Goal: Task Accomplishment & Management: Manage account settings

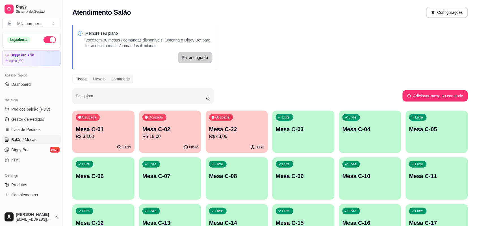
click at [102, 142] on div "01:19" at bounding box center [103, 147] width 62 height 11
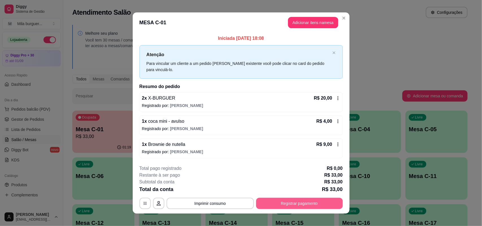
click at [283, 200] on button "Registrar pagamento" at bounding box center [299, 203] width 87 height 11
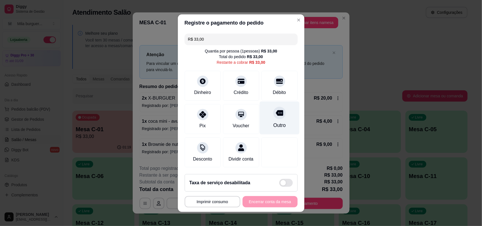
click at [274, 116] on div at bounding box center [280, 113] width 12 height 12
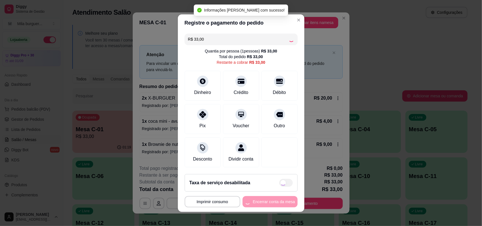
type input "R$ 0,00"
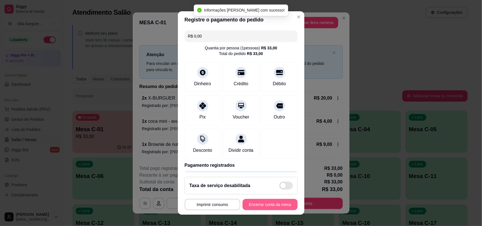
click at [263, 206] on button "Encerrar conta da mesa" at bounding box center [270, 204] width 55 height 11
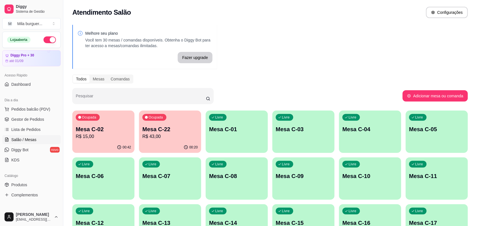
click at [190, 137] on p "R$ 43,00" at bounding box center [169, 136] width 55 height 7
click at [103, 140] on div "Ocupada Mesa C-02 R$ 15,00" at bounding box center [103, 126] width 62 height 31
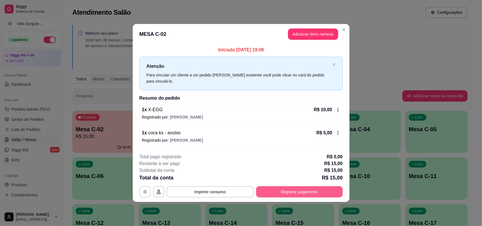
click at [274, 188] on button "Registrar pagamento" at bounding box center [299, 192] width 87 height 11
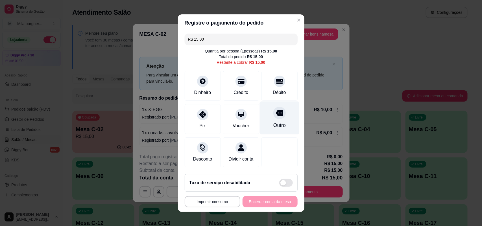
click at [271, 119] on div "Outro" at bounding box center [280, 117] width 40 height 33
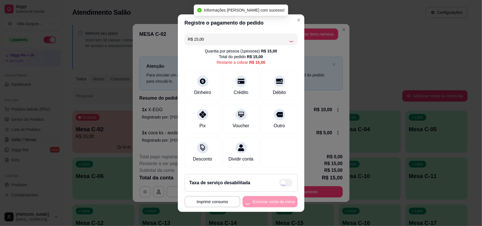
type input "R$ 0,00"
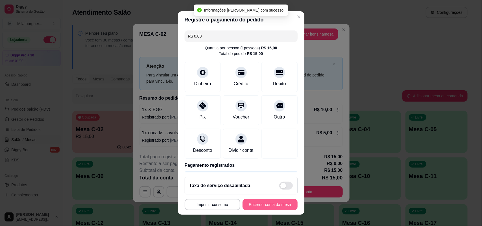
click at [262, 203] on button "Encerrar conta da mesa" at bounding box center [270, 204] width 55 height 11
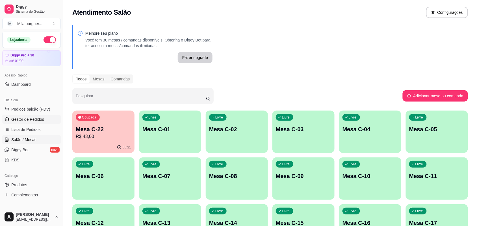
drag, startPoint x: 46, startPoint y: 118, endPoint x: 42, endPoint y: 115, distance: 5.2
click at [46, 118] on link "Gestor de Pedidos" at bounding box center [31, 119] width 59 height 9
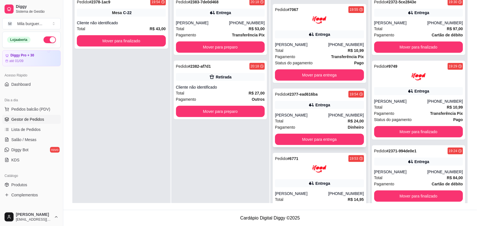
click at [317, 118] on div "[PERSON_NAME]" at bounding box center [301, 115] width 53 height 6
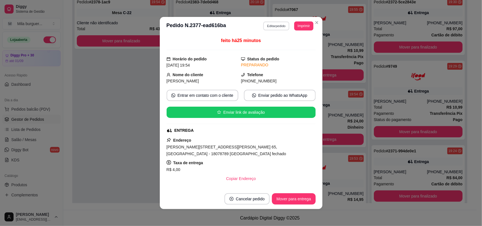
click at [280, 23] on button "Editar pedido" at bounding box center [276, 25] width 26 height 9
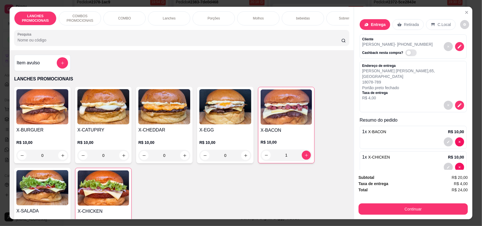
drag, startPoint x: 415, startPoint y: 64, endPoint x: 409, endPoint y: 25, distance: 40.3
click at [409, 25] on p "Retirada" at bounding box center [411, 25] width 15 height 6
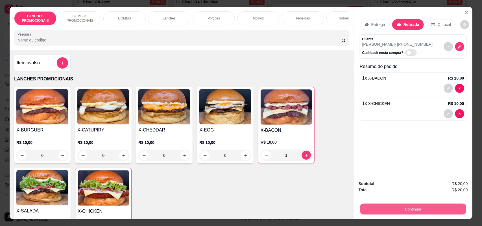
click at [383, 206] on button "Continuar" at bounding box center [414, 209] width 106 height 11
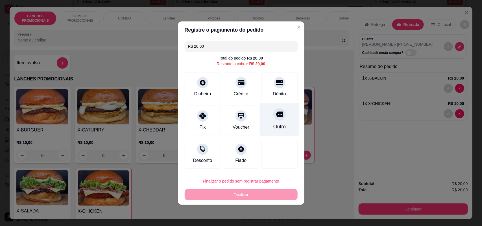
click at [274, 113] on div at bounding box center [280, 114] width 12 height 12
type input "R$ 0,00"
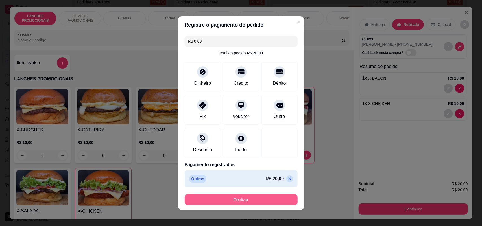
click at [250, 197] on button "Finalizar" at bounding box center [241, 199] width 113 height 11
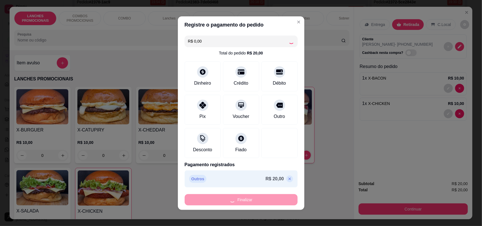
type input "0"
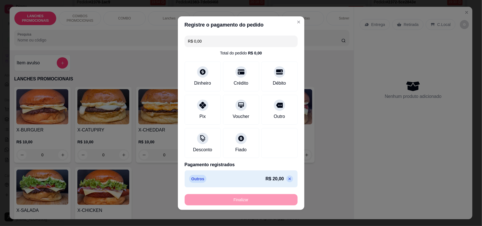
type input "-R$ 20,00"
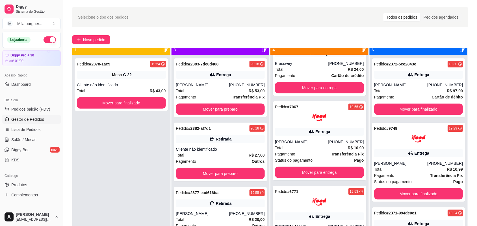
scroll to position [16, 0]
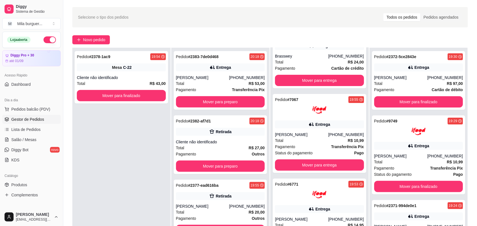
click at [181, 190] on div "Pedido # 2377-ead616ba 19:55 Retirada [PERSON_NAME] [PHONE_NUMBER] Total R$ 20,…" at bounding box center [221, 209] width 94 height 59
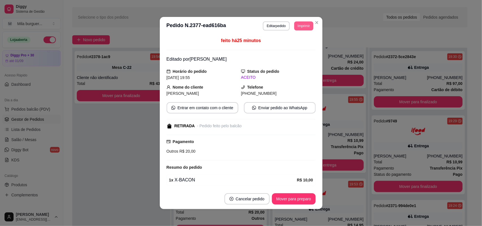
click at [301, 25] on button "Imprimir" at bounding box center [304, 25] width 19 height 9
click at [293, 44] on button "IMPRESSORA" at bounding box center [291, 46] width 41 height 9
click at [299, 27] on button "Imprimir" at bounding box center [304, 25] width 19 height 9
click at [293, 46] on button "IMPRESSORA" at bounding box center [291, 46] width 41 height 9
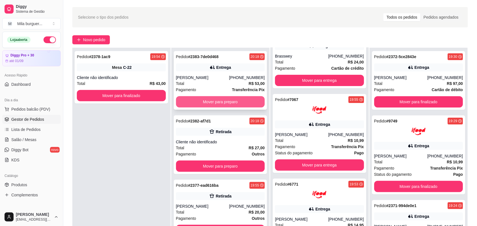
click at [195, 107] on button "Mover para preparo" at bounding box center [220, 101] width 89 height 11
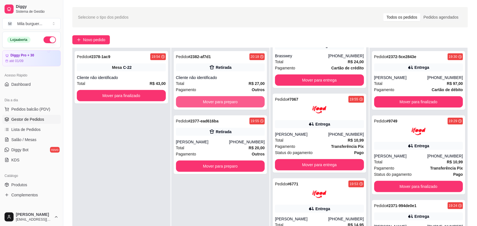
click at [200, 101] on button "Mover para preparo" at bounding box center [220, 101] width 89 height 11
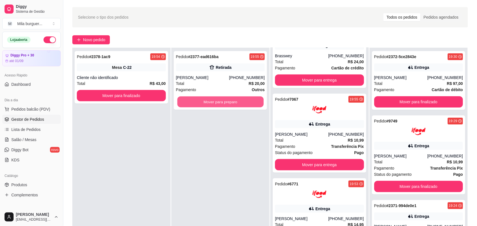
click at [200, 101] on button "Mover para preparo" at bounding box center [220, 102] width 86 height 11
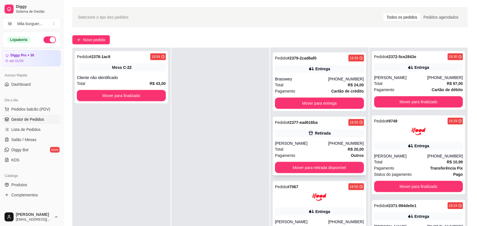
scroll to position [115, 0]
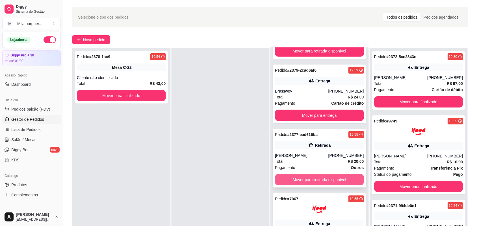
click at [303, 180] on button "Mover para retirada disponível" at bounding box center [319, 179] width 89 height 11
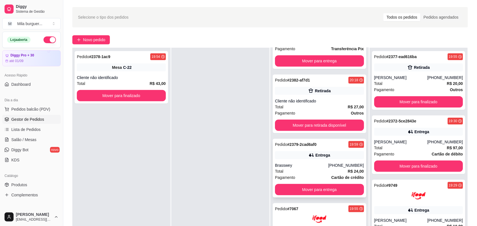
scroll to position [9, 0]
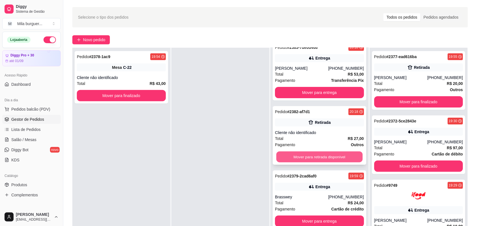
click at [307, 154] on button "Mover para retirada disponível" at bounding box center [319, 157] width 86 height 11
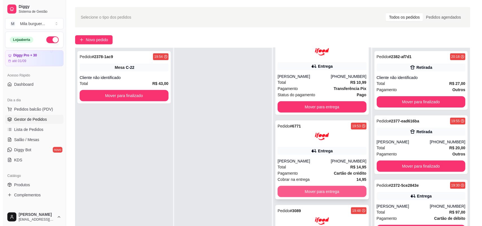
scroll to position [163, 0]
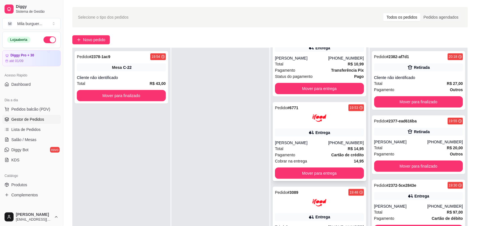
click at [286, 123] on div at bounding box center [319, 118] width 89 height 14
click at [319, 76] on div "Status do pagamento Pago" at bounding box center [319, 76] width 89 height 6
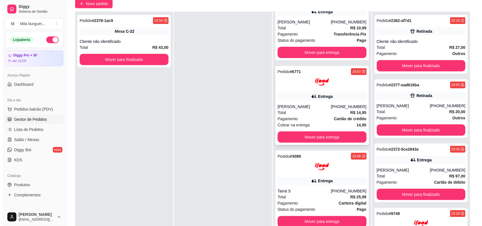
scroll to position [86, 0]
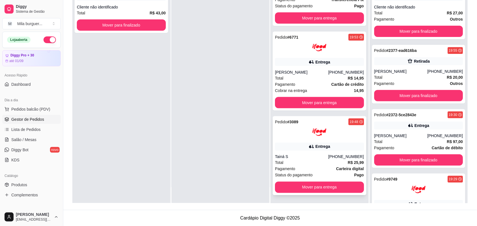
click at [331, 139] on div at bounding box center [319, 132] width 89 height 14
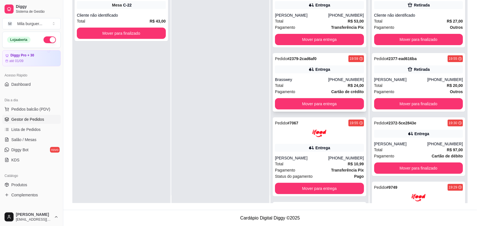
scroll to position [0, 0]
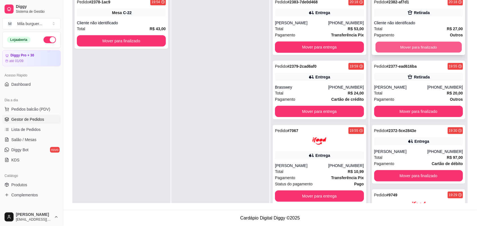
click at [417, 46] on button "Mover para finalizado" at bounding box center [418, 47] width 86 height 11
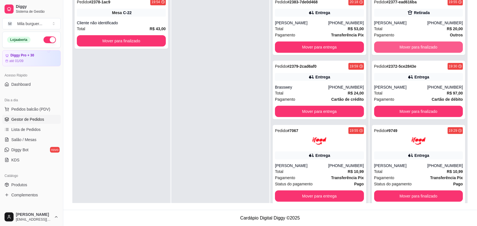
click at [417, 46] on button "Mover para finalizado" at bounding box center [418, 47] width 89 height 11
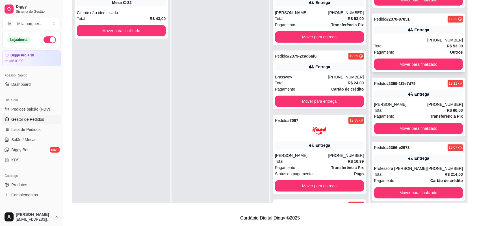
scroll to position [16, 0]
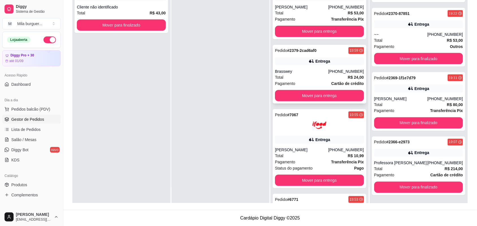
click at [351, 72] on div "[PHONE_NUMBER]" at bounding box center [346, 72] width 36 height 6
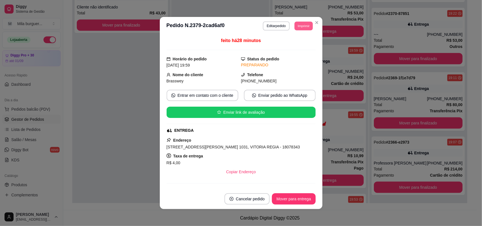
click at [295, 23] on button "Imprimir" at bounding box center [304, 25] width 18 height 9
click at [289, 46] on button "IMPRESSORA" at bounding box center [291, 46] width 40 height 9
click at [319, 45] on div "feito há 28 minutos Horário do pedido [DATE] 19:59 Status do pedido PREPARANDO …" at bounding box center [241, 112] width 163 height 154
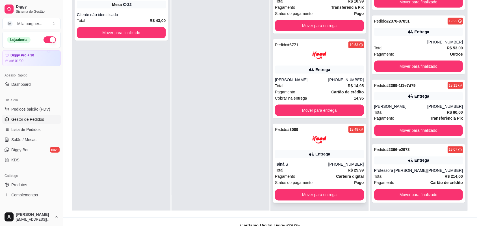
scroll to position [86, 0]
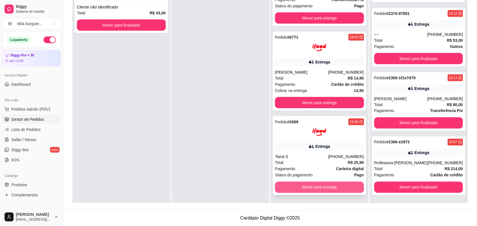
click at [320, 185] on button "Mover para entrega" at bounding box center [319, 187] width 89 height 11
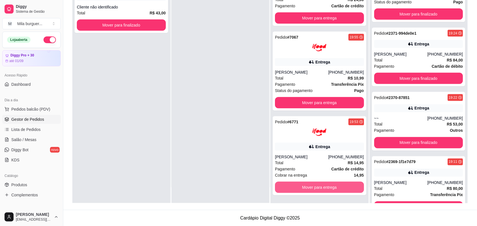
scroll to position [272, 0]
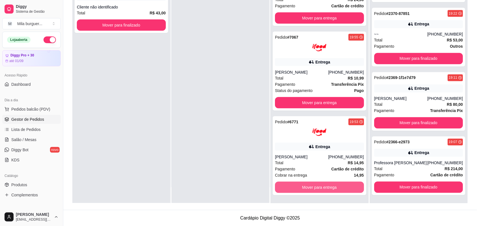
click at [320, 185] on button "Mover para entrega" at bounding box center [319, 187] width 89 height 11
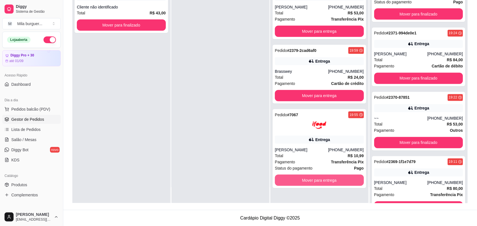
scroll to position [357, 0]
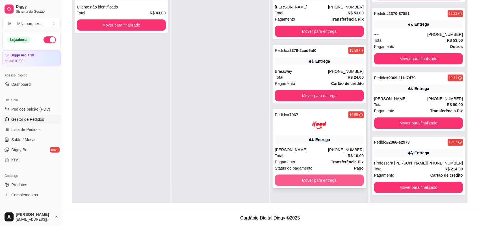
click at [319, 176] on button "Mover para entrega" at bounding box center [319, 180] width 89 height 11
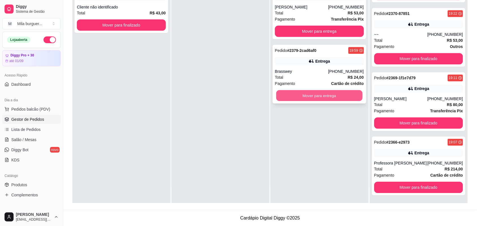
click at [320, 98] on button "Mover para entrega" at bounding box center [319, 95] width 86 height 11
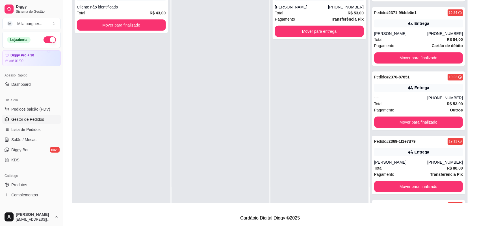
scroll to position [506, 0]
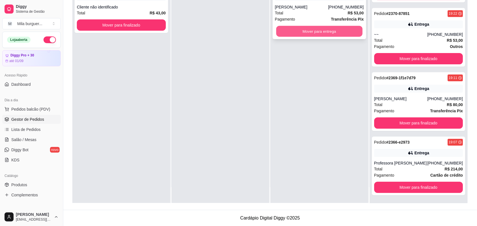
click at [325, 29] on button "Mover para entrega" at bounding box center [319, 31] width 86 height 11
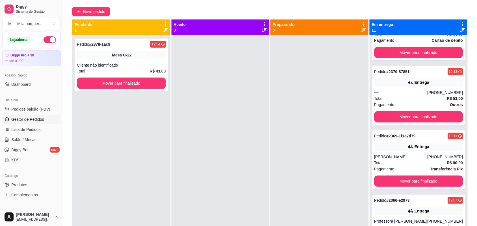
scroll to position [0, 0]
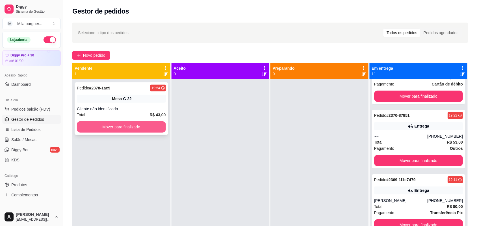
click at [134, 129] on button "Mover para finalizado" at bounding box center [121, 127] width 89 height 11
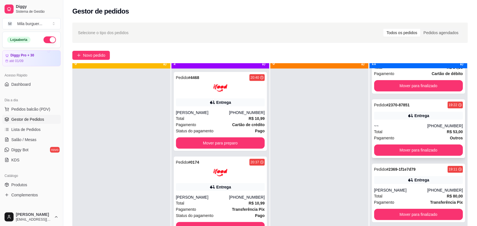
scroll to position [16, 0]
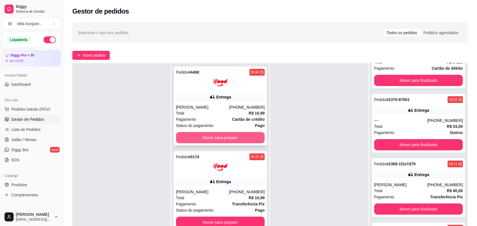
click at [223, 140] on button "Mover para preparo" at bounding box center [220, 137] width 89 height 11
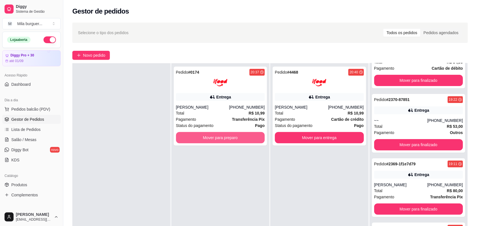
click at [223, 140] on button "Mover para preparo" at bounding box center [220, 137] width 89 height 11
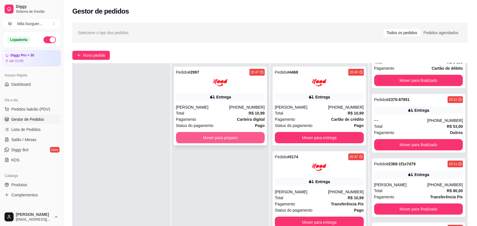
click at [220, 142] on button "Mover para preparo" at bounding box center [220, 137] width 89 height 11
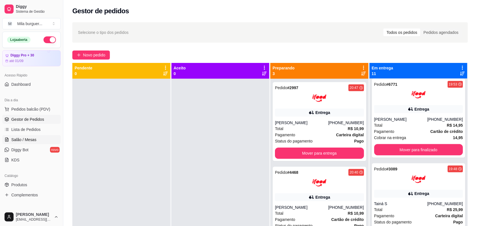
scroll to position [0, 0]
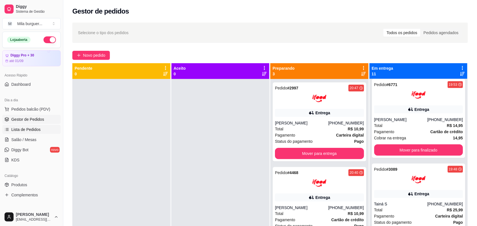
click at [31, 130] on span "Lista de Pedidos" at bounding box center [25, 130] width 29 height 6
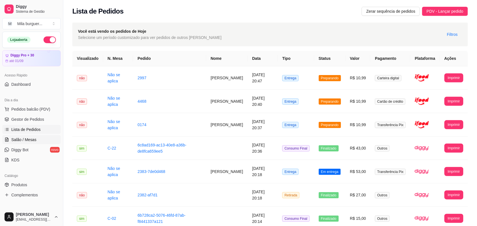
click at [13, 138] on span "Salão / Mesas" at bounding box center [23, 140] width 25 height 6
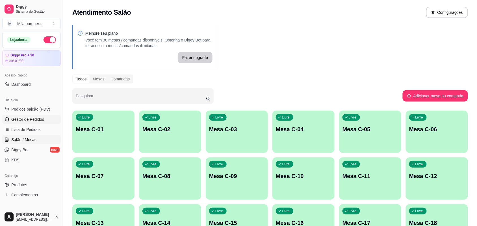
click at [41, 119] on span "Gestor de Pedidos" at bounding box center [27, 120] width 33 height 6
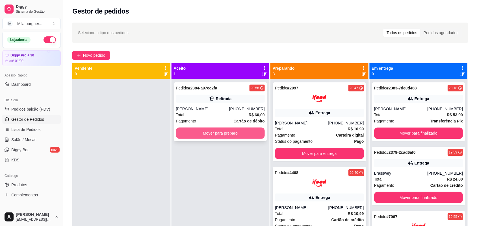
click at [198, 128] on button "Mover para preparo" at bounding box center [220, 133] width 89 height 11
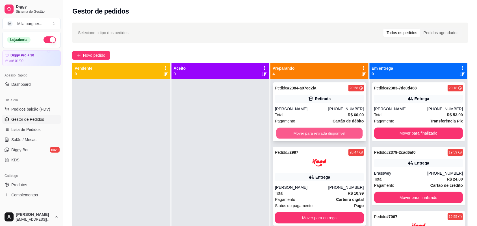
click at [297, 136] on button "Mover para retirada disponível" at bounding box center [319, 133] width 86 height 11
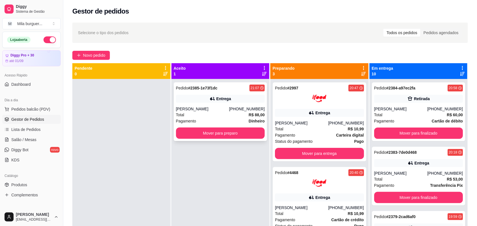
click at [228, 111] on div "[PERSON_NAME]" at bounding box center [202, 109] width 53 height 6
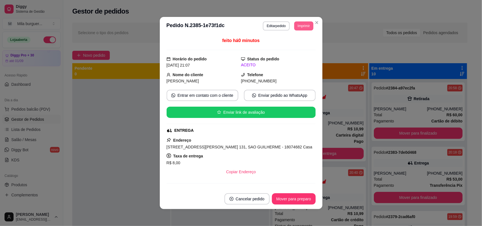
click at [304, 27] on button "Imprimir" at bounding box center [304, 25] width 19 height 9
click at [295, 43] on button "IMPRESSORA" at bounding box center [290, 46] width 41 height 9
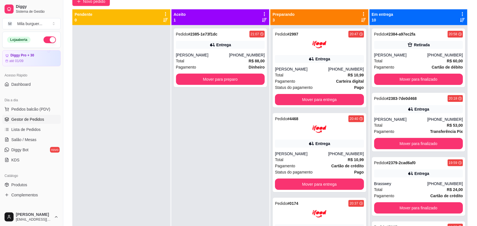
scroll to position [86, 0]
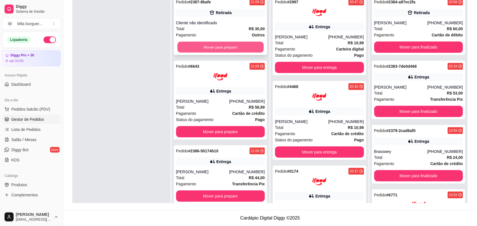
click at [240, 47] on button "Mover para preparo" at bounding box center [220, 47] width 86 height 11
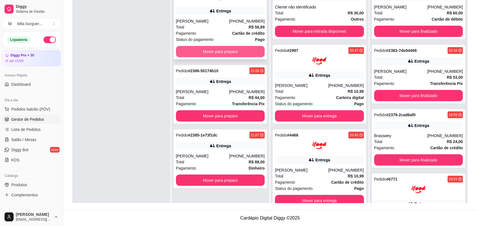
scroll to position [0, 0]
click at [235, 51] on button "Mover para preparo" at bounding box center [220, 51] width 89 height 11
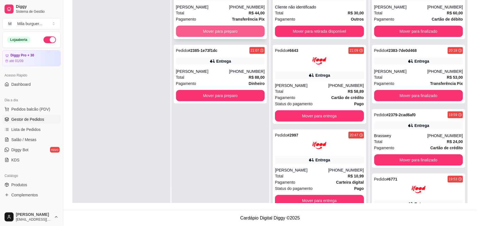
click at [235, 37] on button "Mover para preparo" at bounding box center [220, 31] width 89 height 11
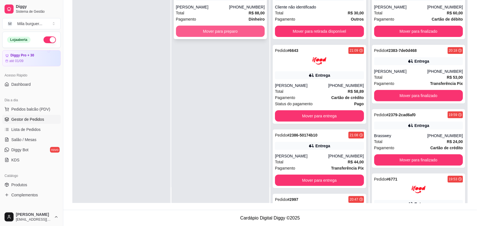
click at [235, 35] on button "Mover para preparo" at bounding box center [220, 31] width 89 height 11
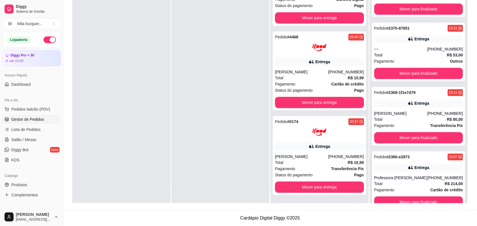
scroll to position [380, 0]
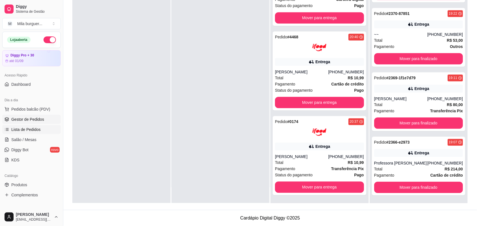
click at [23, 132] on div "Loja aberta Diggy Pro + 30 até 01/09 Acesso Rápido Dashboard Dia a dia Pedidos …" at bounding box center [31, 120] width 63 height 177
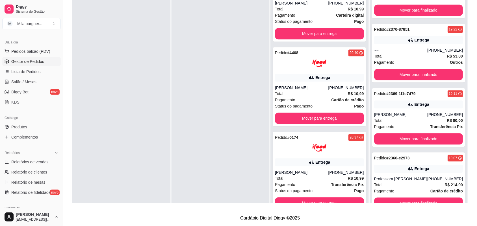
scroll to position [180, 0]
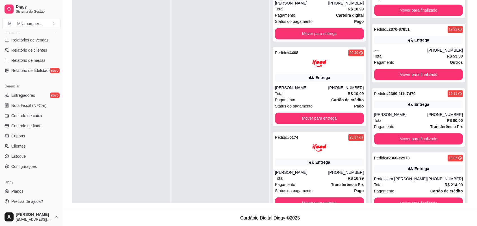
drag, startPoint x: 61, startPoint y: 154, endPoint x: 78, endPoint y: 107, distance: 50.2
click at [78, 107] on div "Diggy Sistema de Gestão M Mila burguer ... Loja aberta Diggy Pro + 30 até 01/09…" at bounding box center [238, 70] width 477 height 313
click at [87, 107] on div at bounding box center [121, 106] width 98 height 226
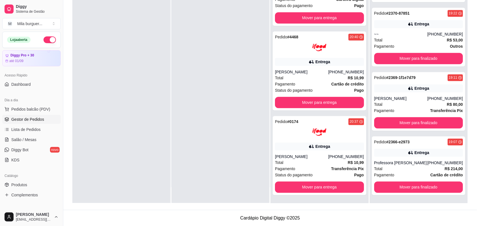
scroll to position [296, 0]
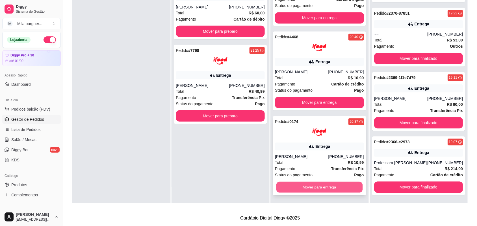
click at [317, 189] on button "Mover para entrega" at bounding box center [319, 187] width 86 height 11
click at [317, 189] on button "Mover para entrega" at bounding box center [319, 187] width 89 height 11
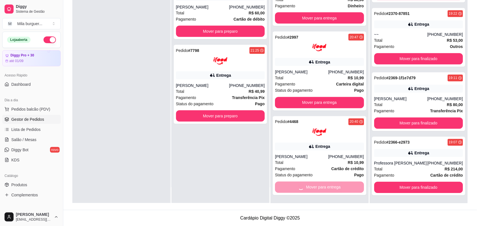
scroll to position [465, 0]
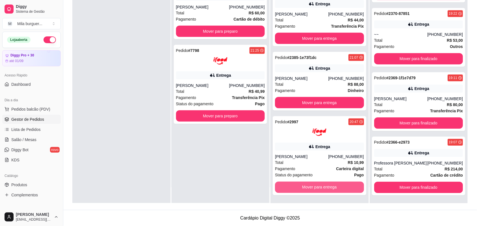
click at [317, 189] on button "Mover para entrega" at bounding box center [319, 187] width 89 height 11
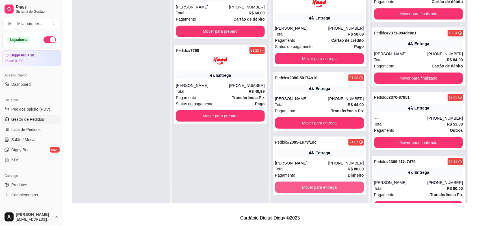
scroll to position [550, 0]
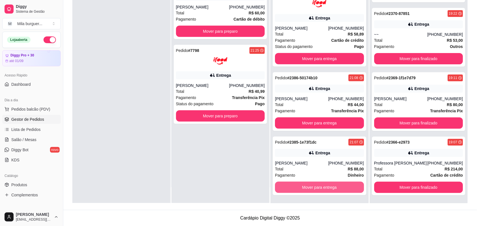
click at [317, 189] on button "Mover para entrega" at bounding box center [319, 187] width 89 height 11
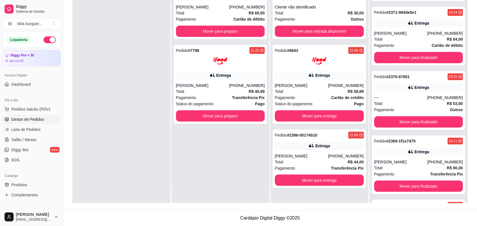
scroll to position [615, 0]
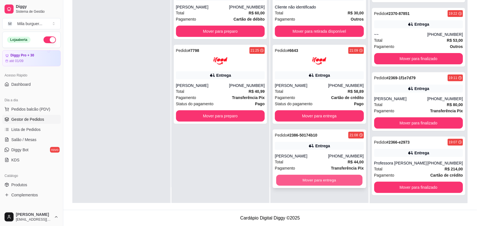
click at [320, 181] on button "Mover para entrega" at bounding box center [319, 180] width 86 height 11
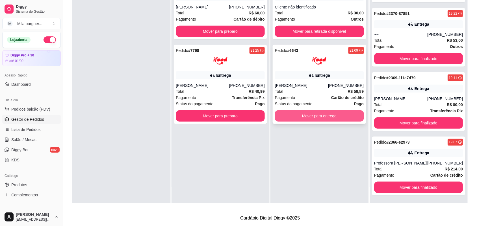
click at [334, 114] on button "Mover para entrega" at bounding box center [319, 116] width 89 height 11
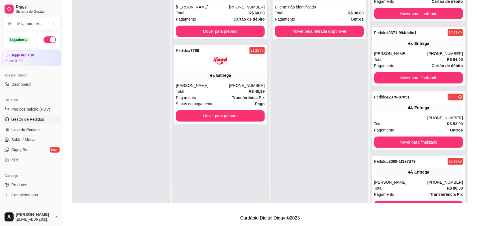
scroll to position [764, 0]
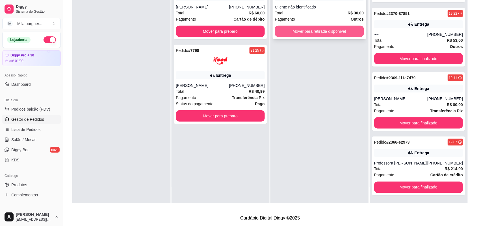
click at [351, 31] on button "Mover para retirada disponível" at bounding box center [319, 31] width 89 height 11
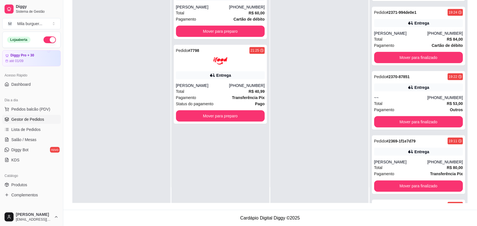
scroll to position [829, 0]
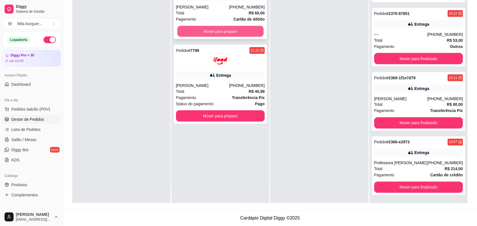
click at [213, 33] on button "Mover para preparo" at bounding box center [220, 31] width 86 height 11
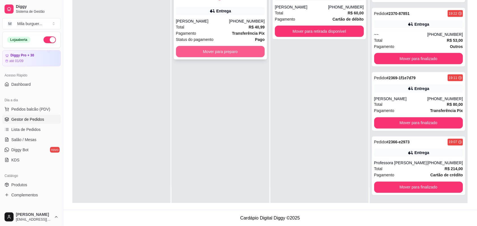
click at [217, 49] on button "Mover para preparo" at bounding box center [220, 51] width 89 height 11
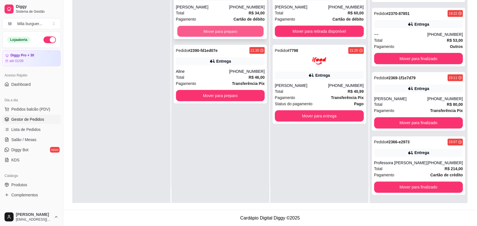
click at [218, 34] on button "Mover para preparo" at bounding box center [220, 31] width 86 height 11
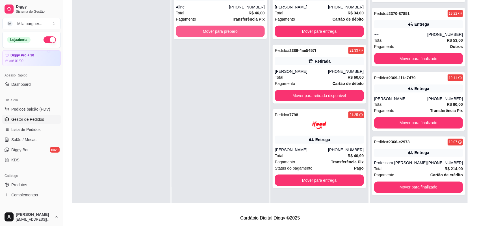
click at [218, 34] on button "Mover para preparo" at bounding box center [220, 31] width 89 height 11
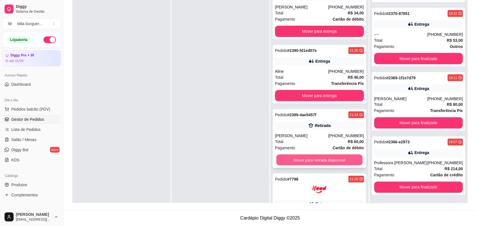
click at [327, 159] on button "Mover para retirada disponível" at bounding box center [319, 160] width 86 height 11
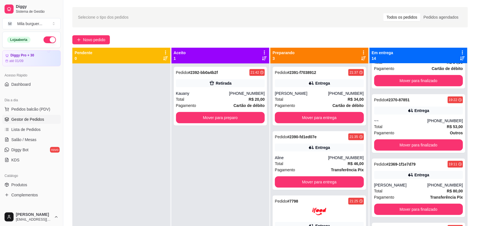
scroll to position [724, 0]
click at [201, 122] on button "Mover para preparo" at bounding box center [220, 117] width 86 height 11
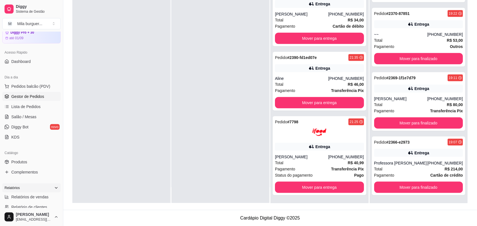
scroll to position [35, 0]
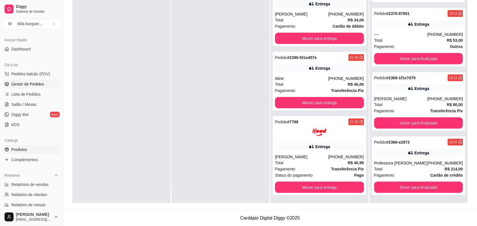
click at [29, 151] on link "Produtos" at bounding box center [31, 149] width 59 height 9
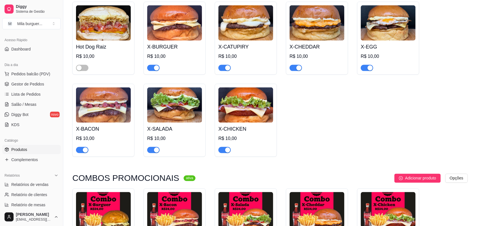
scroll to position [177, 0]
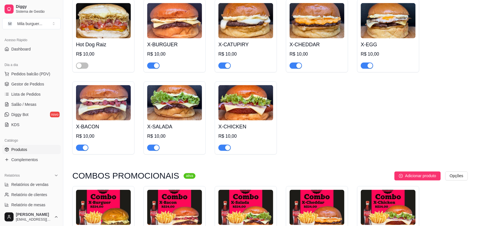
click at [158, 149] on div "button" at bounding box center [156, 148] width 5 height 5
click at [228, 150] on div "button" at bounding box center [227, 148] width 5 height 5
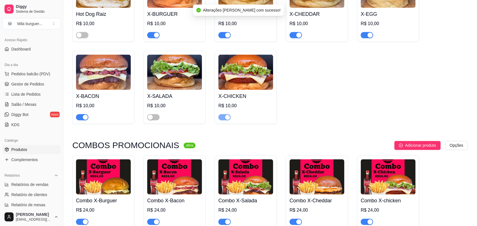
scroll to position [283, 0]
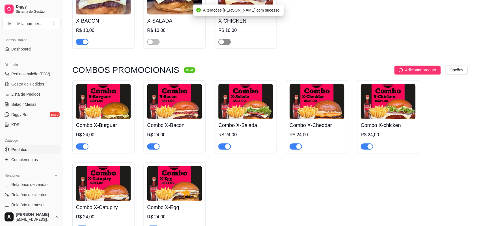
click at [228, 150] on div "button" at bounding box center [227, 146] width 5 height 5
click at [369, 150] on div "button" at bounding box center [370, 146] width 5 height 5
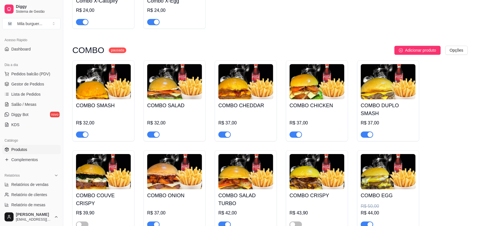
scroll to position [530, 0]
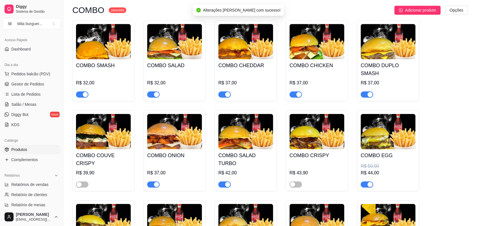
click at [299, 97] on div "button" at bounding box center [298, 94] width 5 height 5
click at [157, 97] on div "button" at bounding box center [156, 94] width 5 height 5
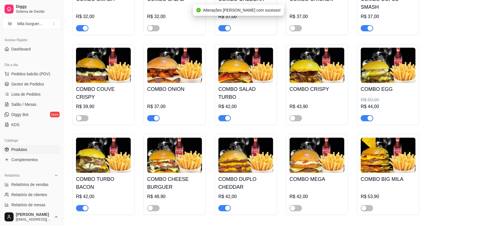
scroll to position [601, 0]
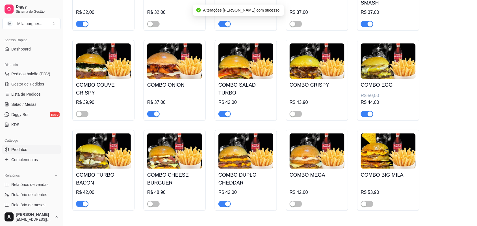
click at [226, 117] on div "button" at bounding box center [227, 114] width 5 height 5
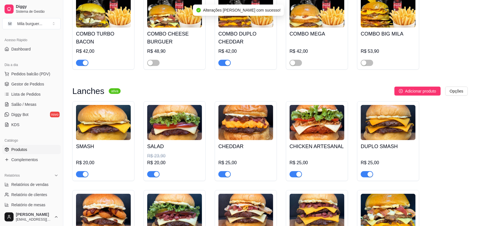
scroll to position [777, 0]
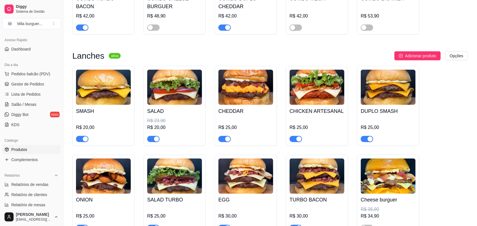
click at [155, 142] on div "button" at bounding box center [156, 139] width 5 height 5
click at [297, 142] on div "button" at bounding box center [298, 139] width 5 height 5
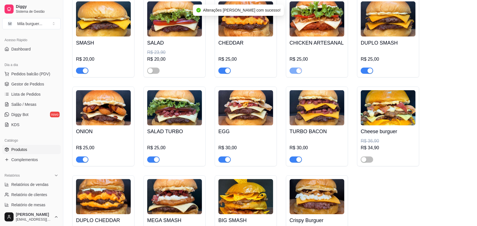
scroll to position [848, 0]
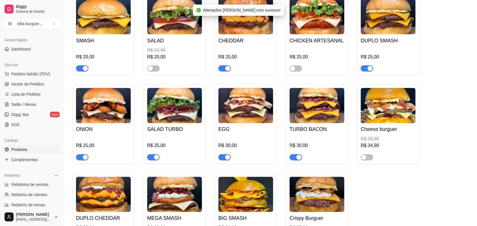
click at [157, 160] on div "button" at bounding box center [156, 157] width 5 height 5
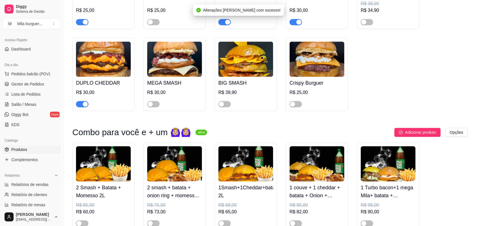
scroll to position [919, 0]
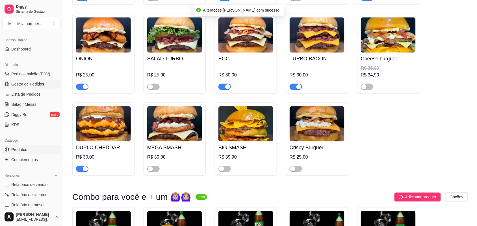
click at [26, 86] on span "Gestor de Pedidos" at bounding box center [27, 84] width 33 height 6
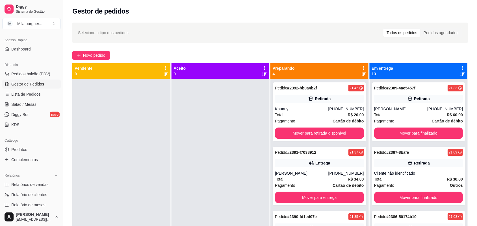
click at [0, 0] on html "Diggy Sistema de Gestão M Mila burguer ... Loja aberta Diggy Pro + 30 até 01/09…" at bounding box center [238, 113] width 477 height 226
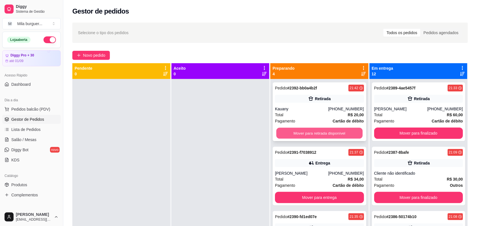
click at [337, 130] on button "Mover para retirada disponível" at bounding box center [319, 133] width 86 height 11
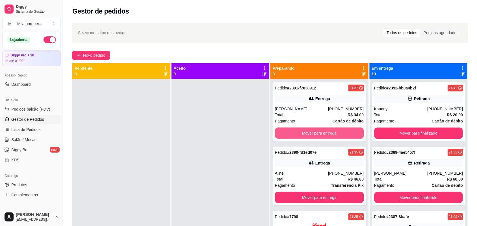
click at [335, 132] on button "Mover para entrega" at bounding box center [319, 133] width 89 height 11
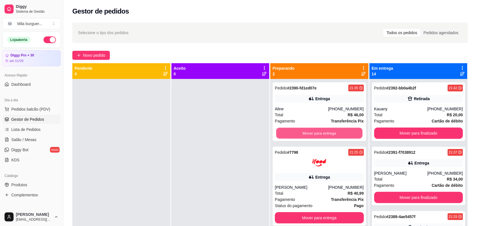
click at [335, 132] on button "Mover para entrega" at bounding box center [319, 133] width 86 height 11
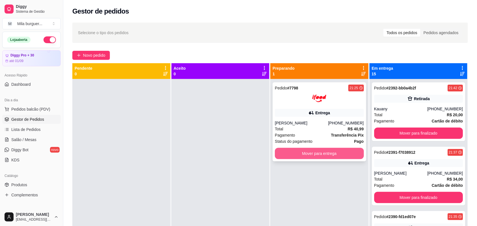
click at [325, 150] on button "Mover para entrega" at bounding box center [319, 153] width 89 height 11
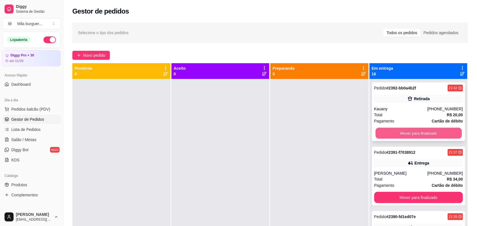
click at [449, 133] on button "Mover para finalizado" at bounding box center [418, 133] width 86 height 11
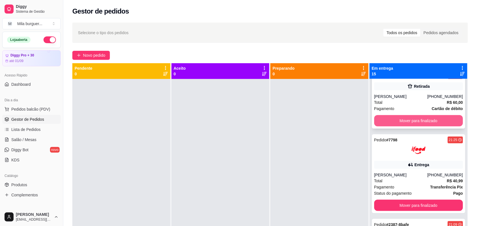
scroll to position [106, 0]
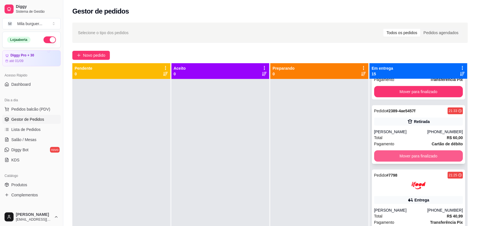
click at [416, 123] on div "Retirada" at bounding box center [422, 122] width 16 height 6
click at [419, 152] on button "Mover para finalizado" at bounding box center [418, 156] width 86 height 11
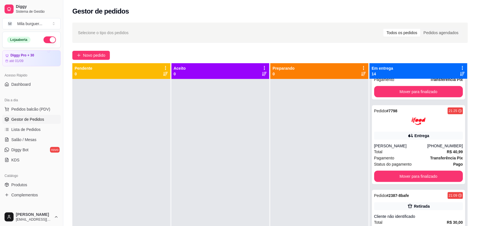
scroll to position [177, 0]
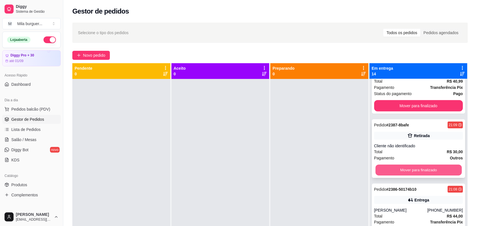
click at [416, 168] on button "Mover para finalizado" at bounding box center [418, 170] width 86 height 11
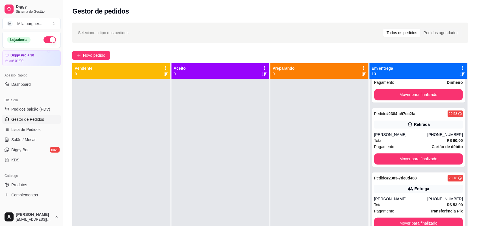
scroll to position [318, 0]
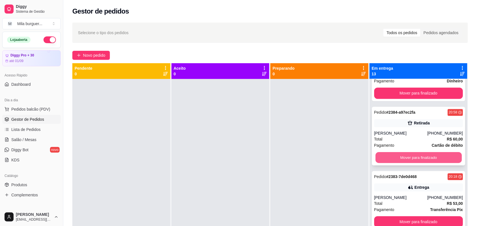
click at [417, 159] on button "Mover para finalizado" at bounding box center [418, 158] width 86 height 11
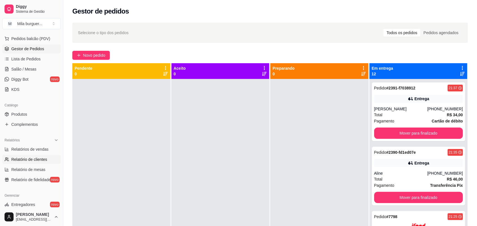
scroll to position [106, 0]
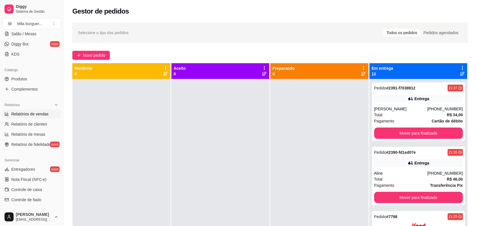
click at [39, 116] on span "Relatórios de vendas" at bounding box center [29, 114] width 37 height 6
select select "ALL"
select select "0"
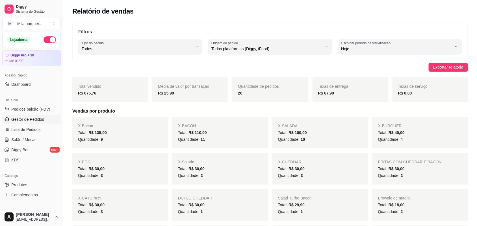
click at [34, 118] on span "Gestor de Pedidos" at bounding box center [27, 120] width 33 height 6
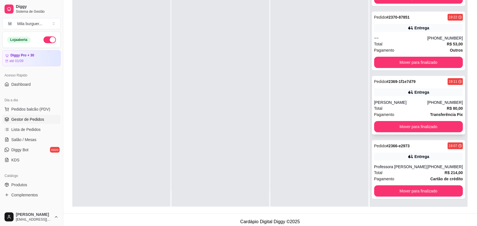
scroll to position [86, 0]
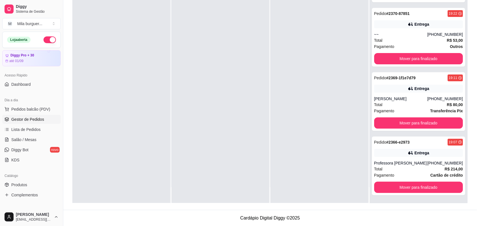
click at [23, 119] on span "Gestor de Pedidos" at bounding box center [27, 120] width 33 height 6
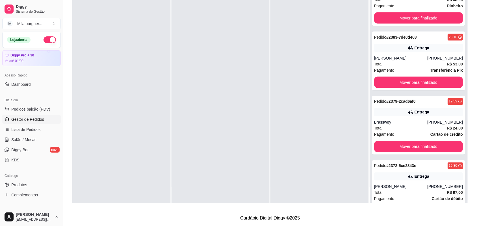
scroll to position [171, 0]
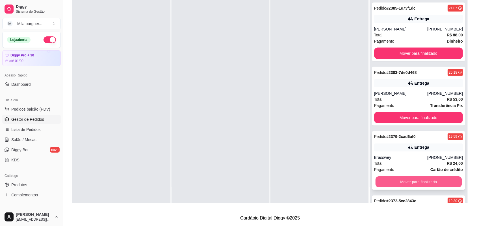
click at [393, 180] on button "Mover para finalizado" at bounding box center [418, 182] width 86 height 11
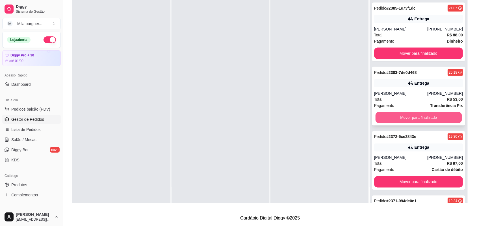
click at [394, 118] on button "Mover para finalizado" at bounding box center [418, 117] width 86 height 11
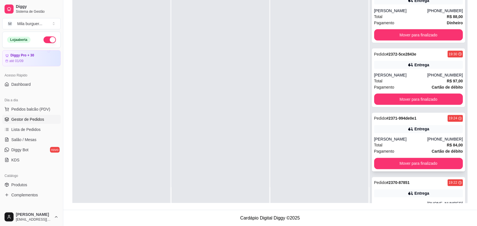
scroll to position [242, 0]
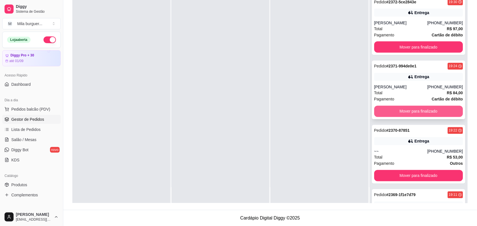
click at [400, 110] on button "Mover para finalizado" at bounding box center [418, 111] width 89 height 11
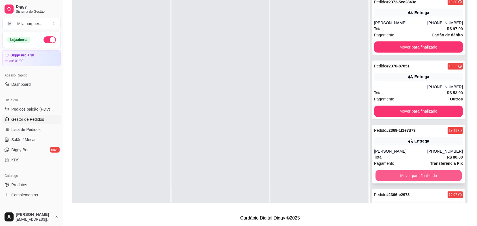
click at [397, 174] on button "Mover para finalizado" at bounding box center [418, 176] width 86 height 11
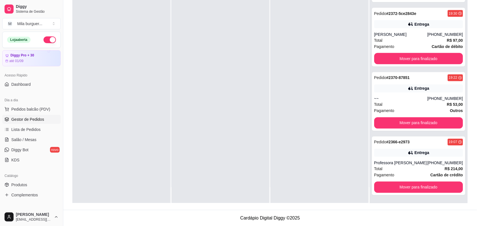
scroll to position [231, 0]
click at [400, 125] on button "Mover para finalizado" at bounding box center [418, 123] width 89 height 11
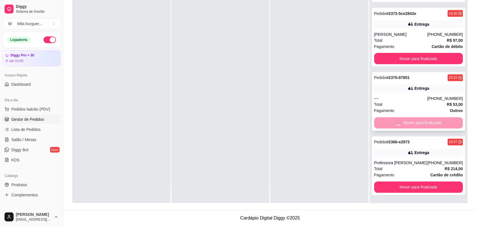
scroll to position [166, 0]
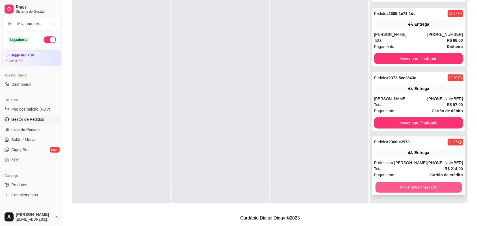
click at [394, 187] on button "Mover para finalizado" at bounding box center [418, 187] width 86 height 11
click at [400, 190] on button "Mover para finalizado" at bounding box center [418, 187] width 89 height 11
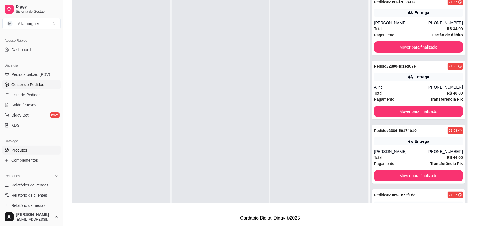
scroll to position [35, 0]
click at [28, 182] on span "Relatórios de vendas" at bounding box center [29, 185] width 37 height 6
select select "ALL"
select select "0"
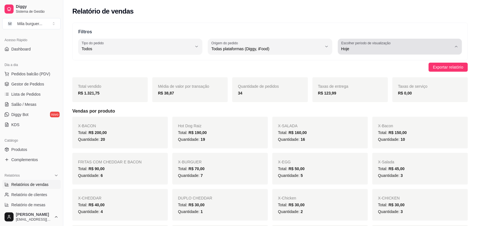
click at [452, 44] on div "Hoje" at bounding box center [396, 46] width 111 height 11
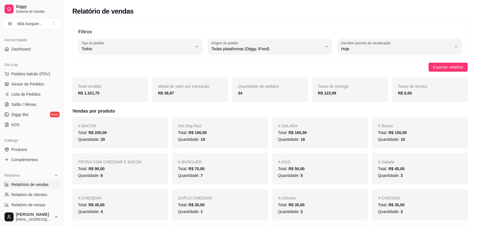
click at [409, 72] on span "Ontem" at bounding box center [397, 71] width 105 height 5
type input "1"
select select "1"
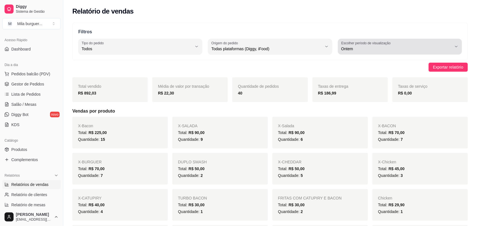
click at [440, 40] on button "Escolher período de visualização Ontem" at bounding box center [400, 47] width 124 height 16
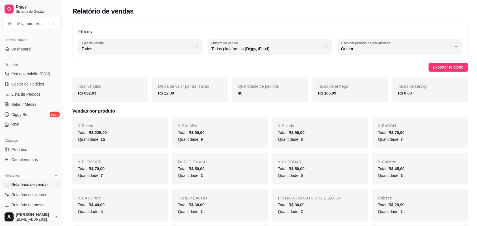
click at [376, 61] on span "Hoje" at bounding box center [397, 62] width 105 height 5
type input "0"
select select "0"
click at [36, 83] on span "Gestor de Pedidos" at bounding box center [27, 84] width 33 height 6
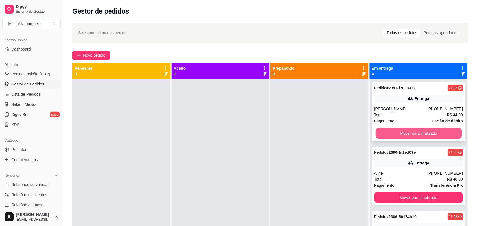
click at [420, 135] on button "Mover para finalizado" at bounding box center [418, 133] width 86 height 11
click at [420, 131] on button "Mover para finalizado" at bounding box center [418, 133] width 89 height 11
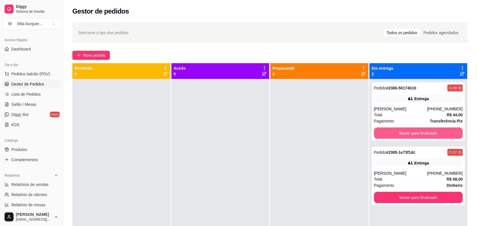
click at [420, 131] on button "Mover para finalizado" at bounding box center [418, 133] width 89 height 11
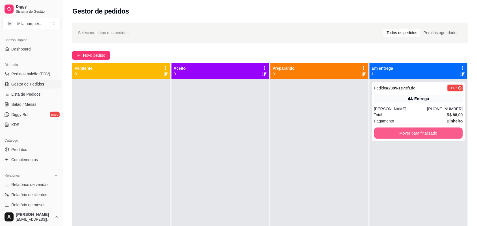
click at [420, 131] on button "Mover para finalizado" at bounding box center [418, 133] width 89 height 11
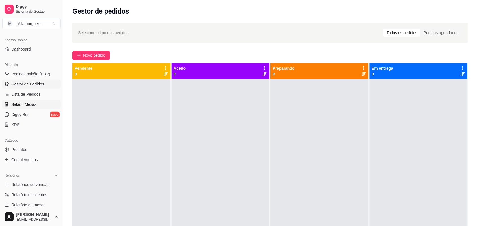
click at [44, 100] on link "Salão / Mesas" at bounding box center [31, 104] width 59 height 9
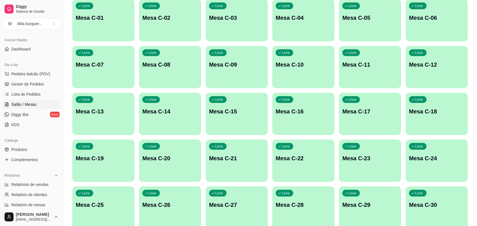
scroll to position [212, 0]
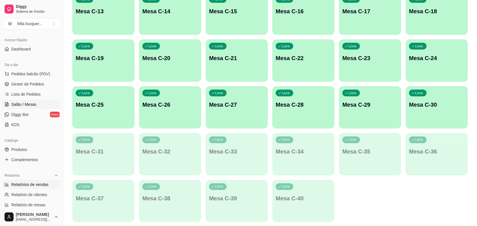
click at [35, 184] on span "Relatórios de vendas" at bounding box center [29, 185] width 37 height 6
select select "ALL"
select select "0"
